Goal: Task Accomplishment & Management: Manage account settings

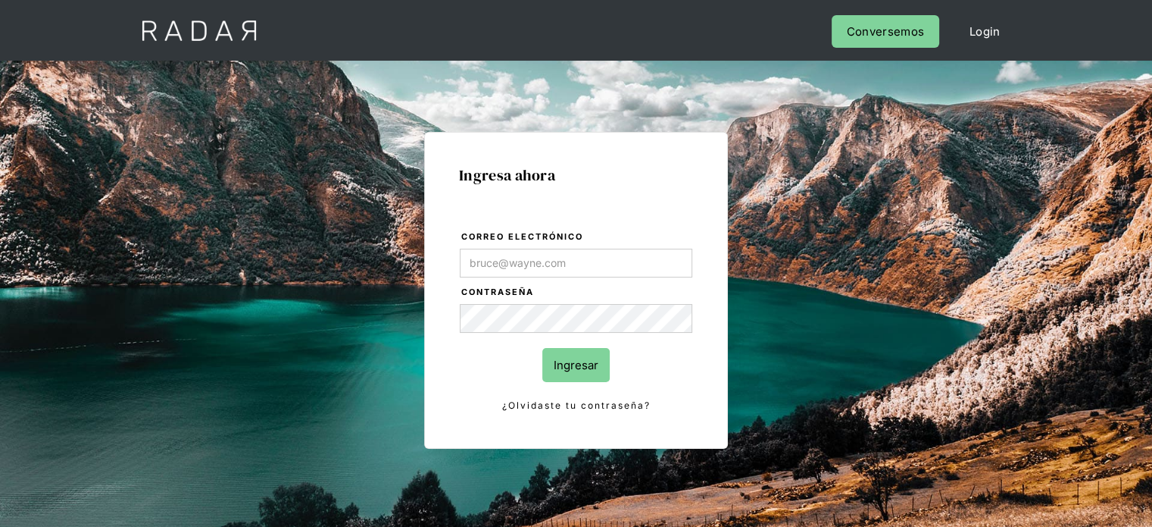
drag, startPoint x: 544, startPoint y: 261, endPoint x: 536, endPoint y: 262, distance: 7.6
click at [544, 261] on input "Correo electrónico" at bounding box center [576, 262] width 233 height 29
type input "[EMAIL_ADDRESS][DOMAIN_NAME]"
click at [583, 374] on input "Ingresar" at bounding box center [575, 365] width 67 height 34
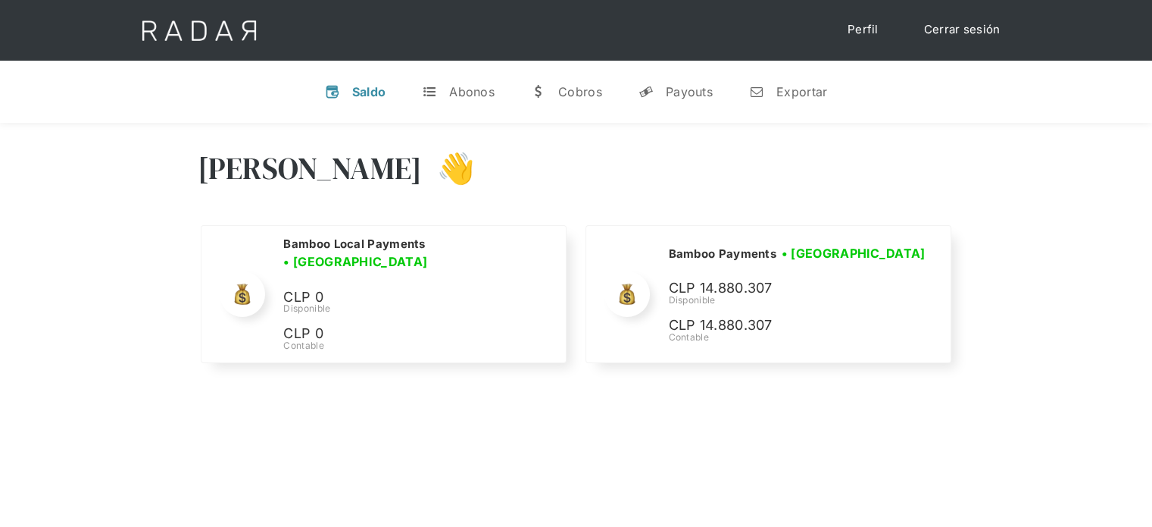
click at [760, 136] on div "[PERSON_NAME] 👋" at bounding box center [577, 179] width 758 height 91
